Goal: Find contact information: Find contact information

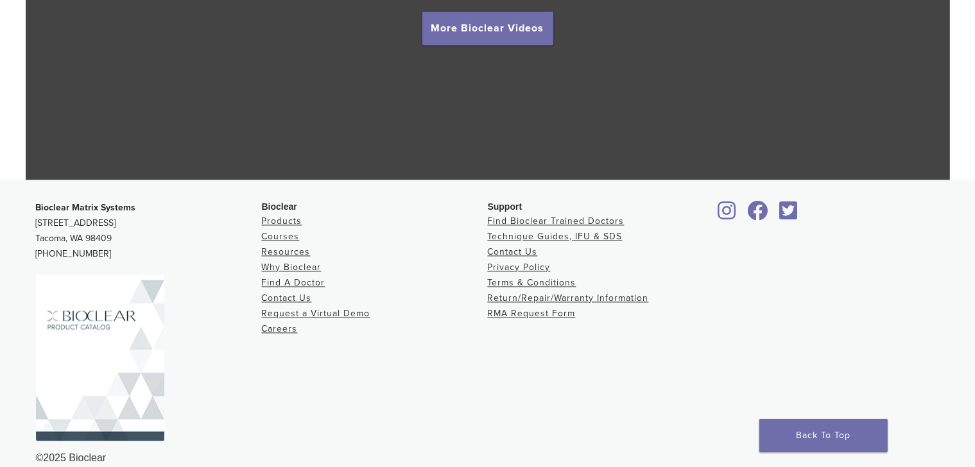
scroll to position [2494, 0]
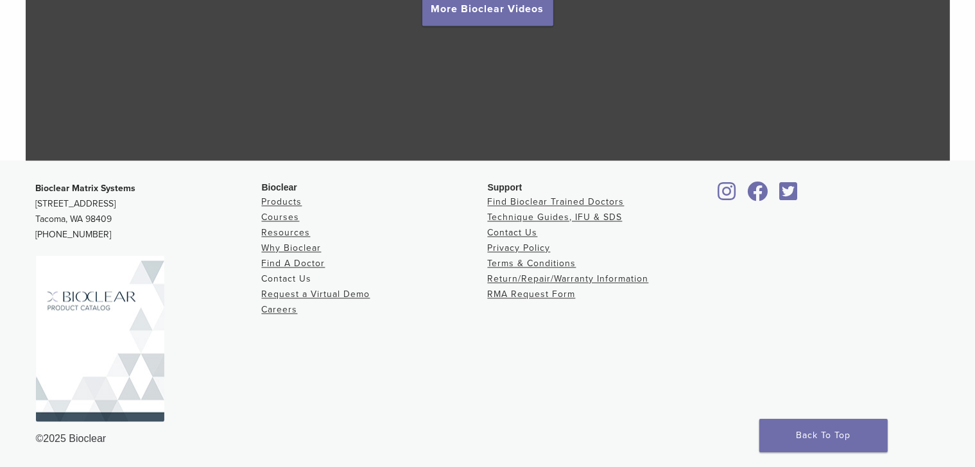
click at [284, 279] on link "Contact Us" at bounding box center [287, 278] width 50 height 11
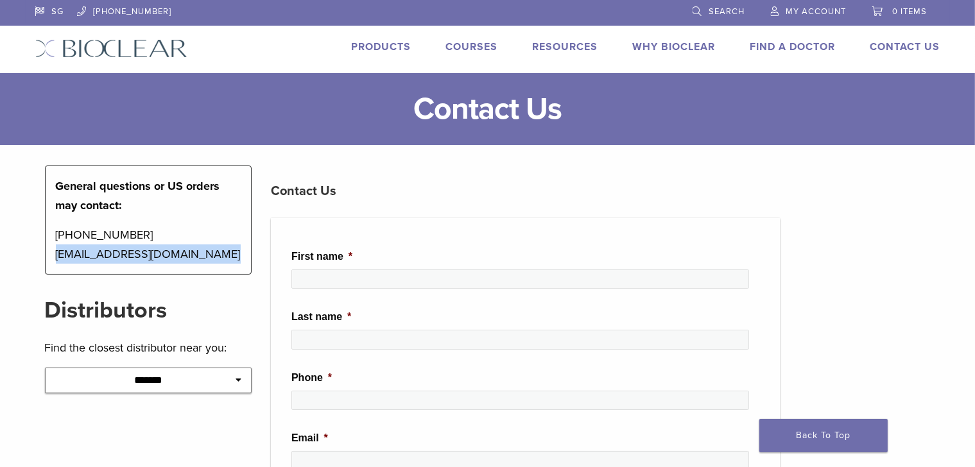
drag, startPoint x: 54, startPoint y: 254, endPoint x: 211, endPoint y: 268, distance: 157.3
click at [211, 268] on div "General questions or US orders may contact: 1-855-712-5327 contactus@bioclearma…" at bounding box center [148, 220] width 207 height 109
click at [237, 256] on p "1-855-712-5327 contactus@bioclearmatrix.com" at bounding box center [149, 244] width 186 height 39
drag, startPoint x: 221, startPoint y: 255, endPoint x: 53, endPoint y: 252, distance: 168.2
click at [53, 252] on div "General questions or US orders may contact: 1-855-712-5327 contactus@bioclearma…" at bounding box center [148, 220] width 207 height 109
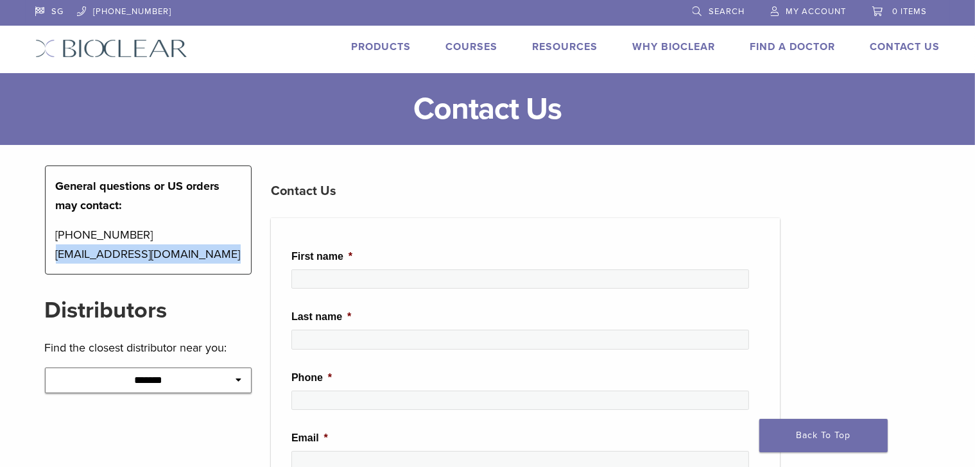
copy p "contactus@bioclearmatrix.com"
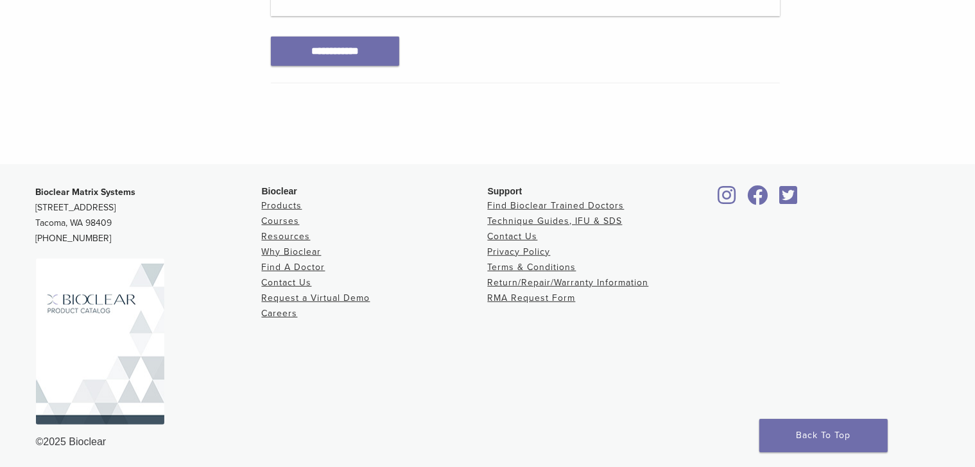
scroll to position [822, 0]
click at [286, 313] on link "Careers" at bounding box center [280, 312] width 36 height 11
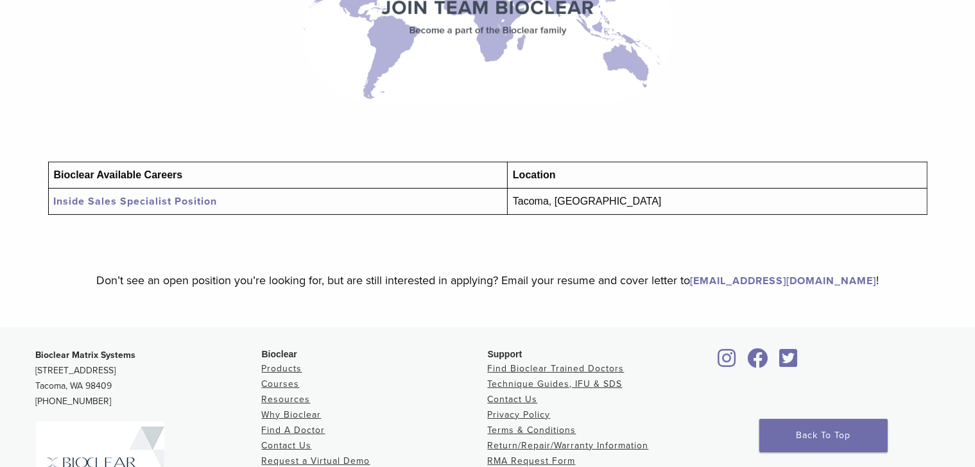
scroll to position [135, 0]
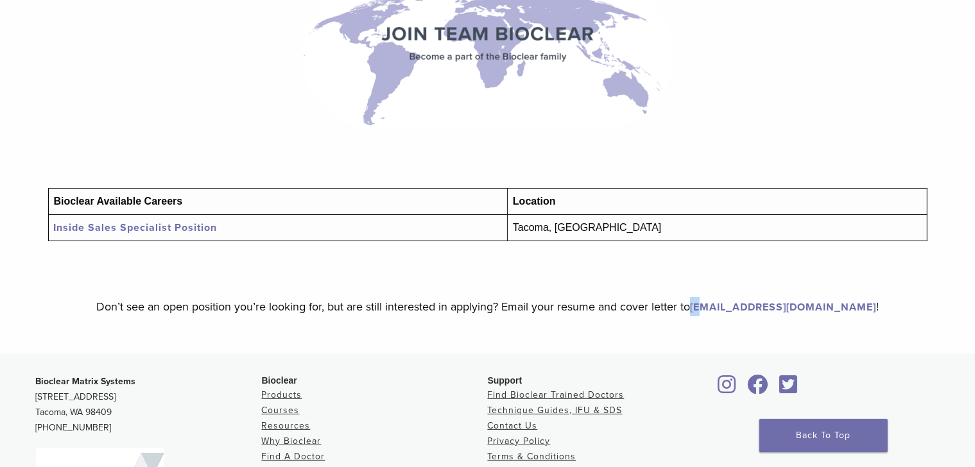
drag, startPoint x: 718, startPoint y: 307, endPoint x: 730, endPoint y: 307, distance: 12.2
click at [730, 307] on p "Don’t see an open position you’re looking for, but are still interested in appl…" at bounding box center [487, 306] width 905 height 19
click at [718, 316] on div "Bioclear Available Careers Location Inside Sales Specialist Position Tacoma, WA…" at bounding box center [488, 157] width 924 height 393
drag, startPoint x: 714, startPoint y: 307, endPoint x: 851, endPoint y: 309, distance: 136.1
click at [851, 309] on p "Don’t see an open position you’re looking for, but are still interested in appl…" at bounding box center [487, 306] width 905 height 19
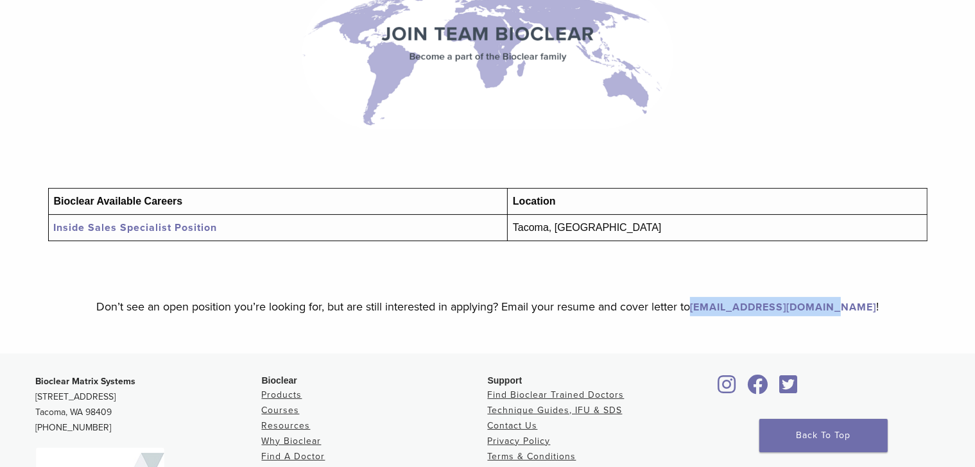
click at [717, 309] on p "Don’t see an open position you’re looking for, but are still interested in appl…" at bounding box center [487, 306] width 905 height 19
drag, startPoint x: 718, startPoint y: 307, endPoint x: 848, endPoint y: 306, distance: 130.3
click at [848, 306] on p "Don’t see an open position you’re looking for, but are still interested in appl…" at bounding box center [487, 306] width 905 height 19
copy p "kara@bioclearmatrix.com"
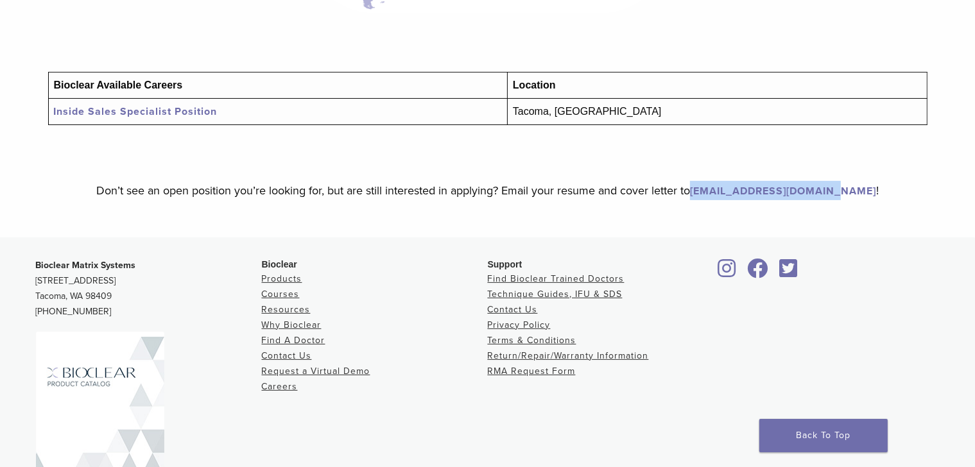
scroll to position [264, 0]
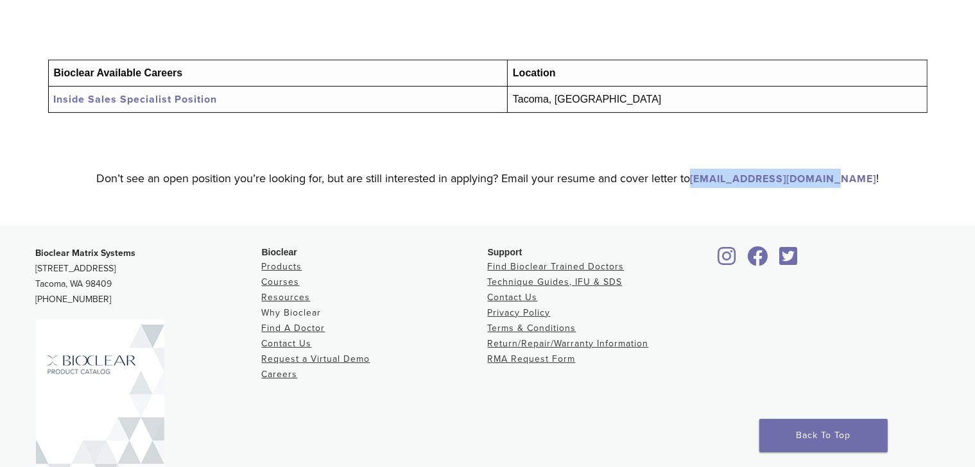
click at [279, 314] on link "Why Bioclear" at bounding box center [292, 312] width 60 height 11
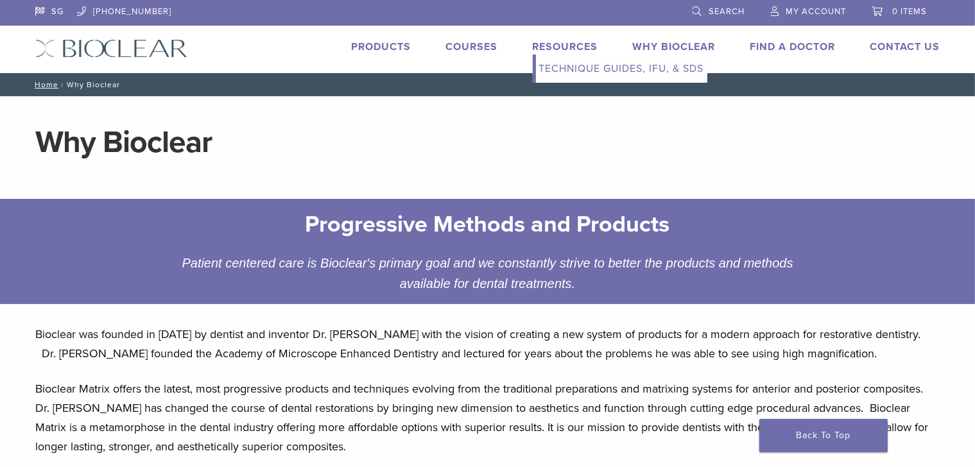
click at [596, 76] on link "Technique Guides, IFU, & SDS" at bounding box center [621, 69] width 171 height 28
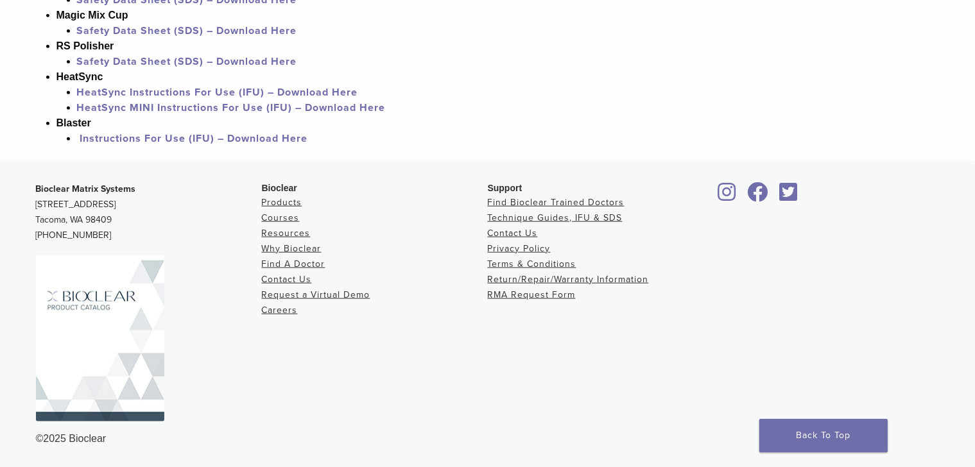
scroll to position [1406, 0]
click at [522, 248] on link "Privacy Policy" at bounding box center [519, 248] width 63 height 11
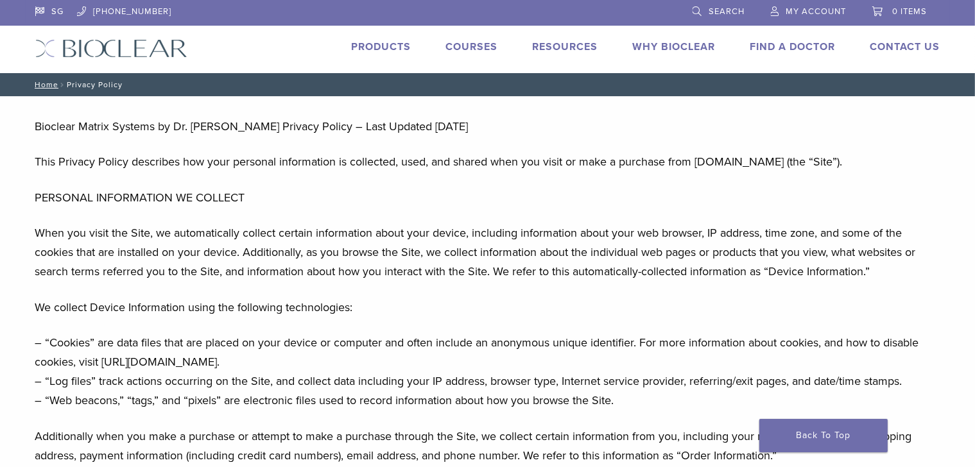
click at [671, 48] on link "Why Bioclear" at bounding box center [674, 46] width 83 height 13
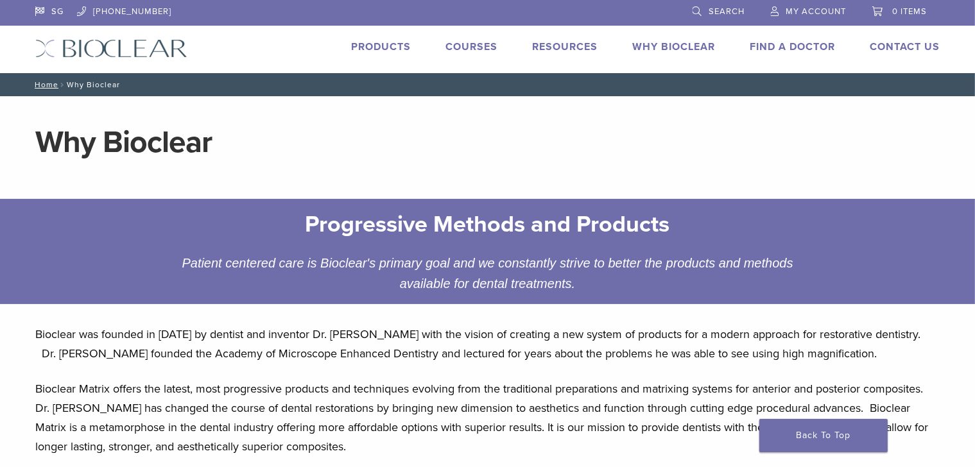
click at [790, 50] on link "Find A Doctor" at bounding box center [792, 46] width 85 height 13
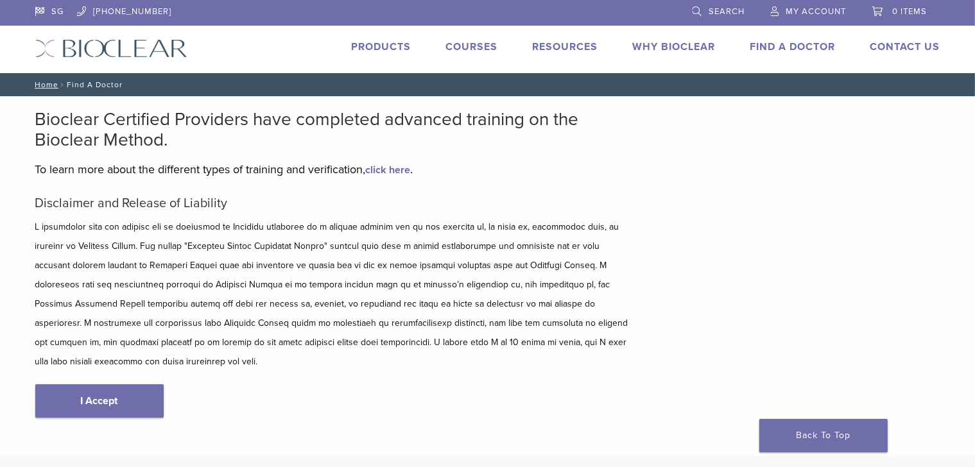
click at [480, 42] on link "Courses" at bounding box center [472, 46] width 52 height 13
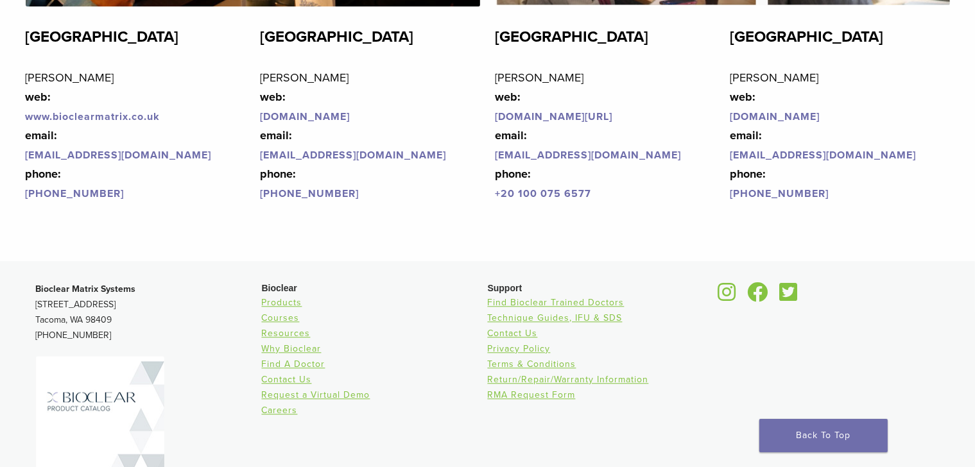
scroll to position [3088, 0]
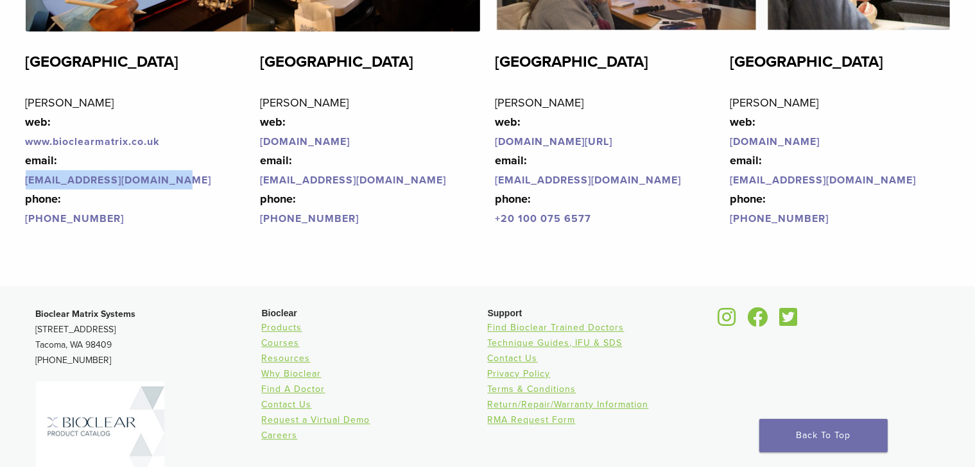
drag, startPoint x: 165, startPoint y: 183, endPoint x: 25, endPoint y: 184, distance: 139.9
click at [26, 184] on p "[PERSON_NAME] web: www.bioclearmatrix.co.u k email: [EMAIL_ADDRESS][DOMAIN_NAME…" at bounding box center [136, 160] width 220 height 135
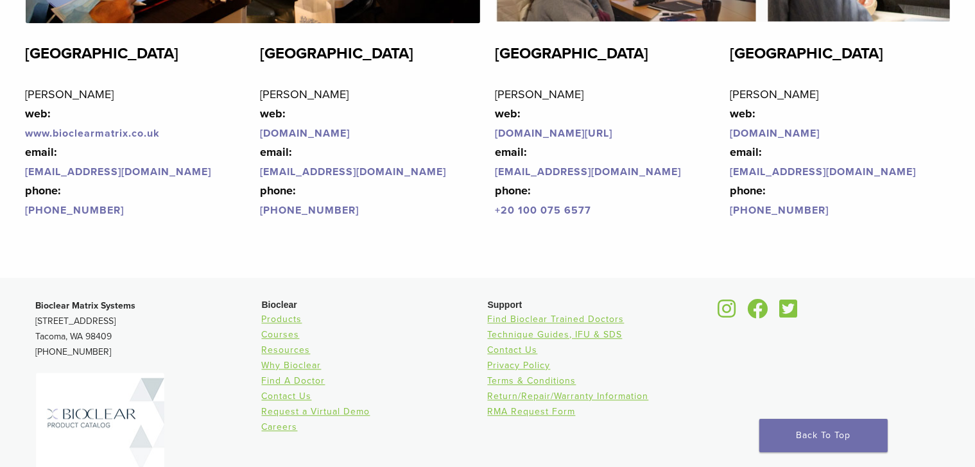
scroll to position [3140, 0]
